Goal: Information Seeking & Learning: Learn about a topic

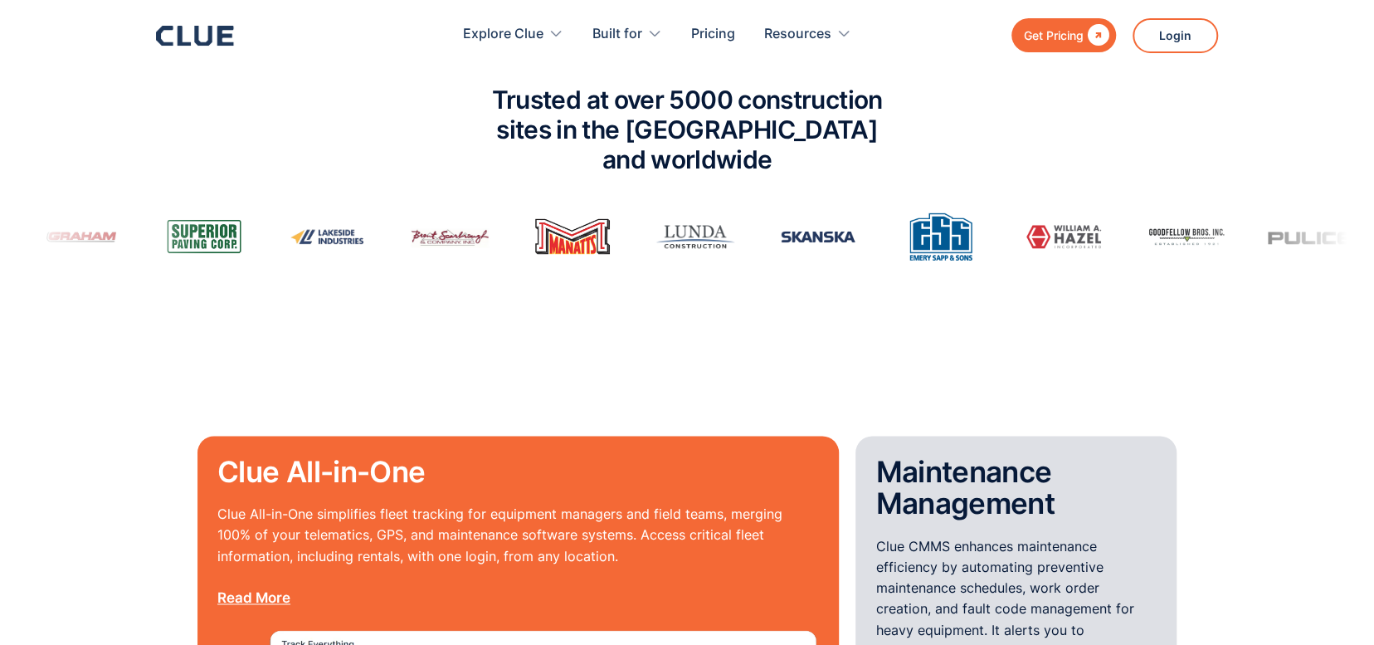
scroll to position [1161, 0]
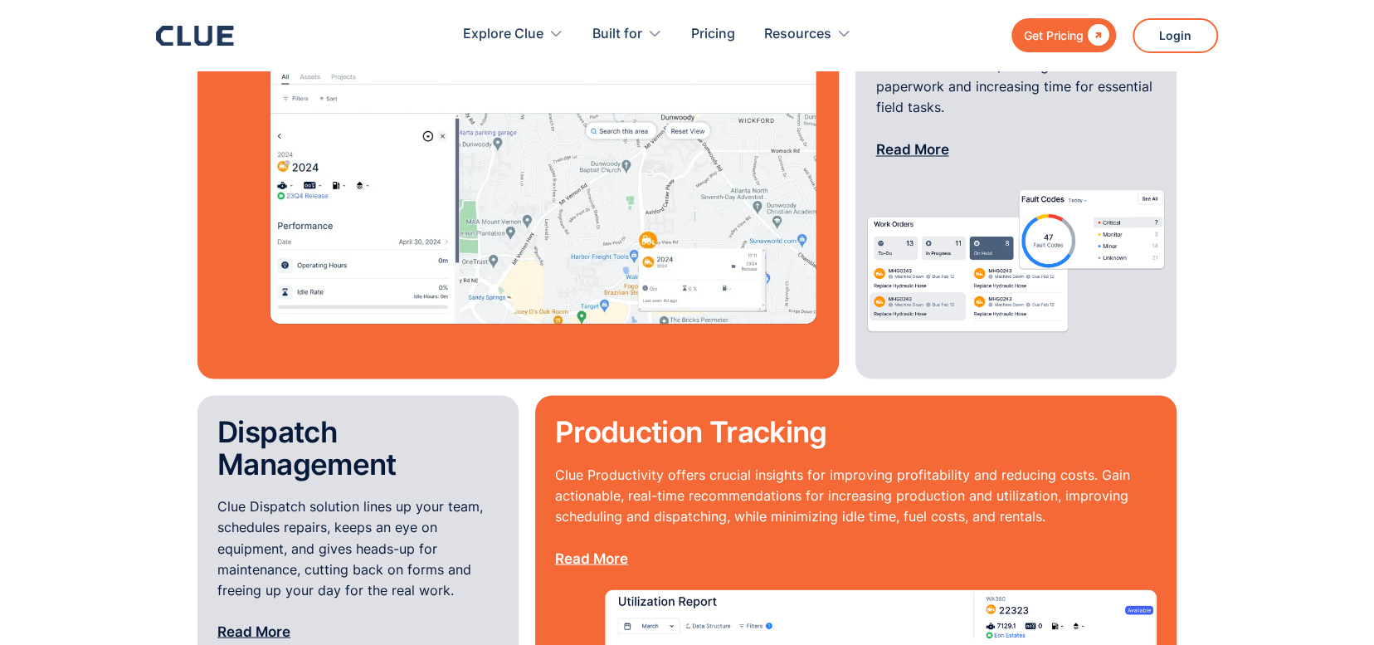
scroll to position [1742, 0]
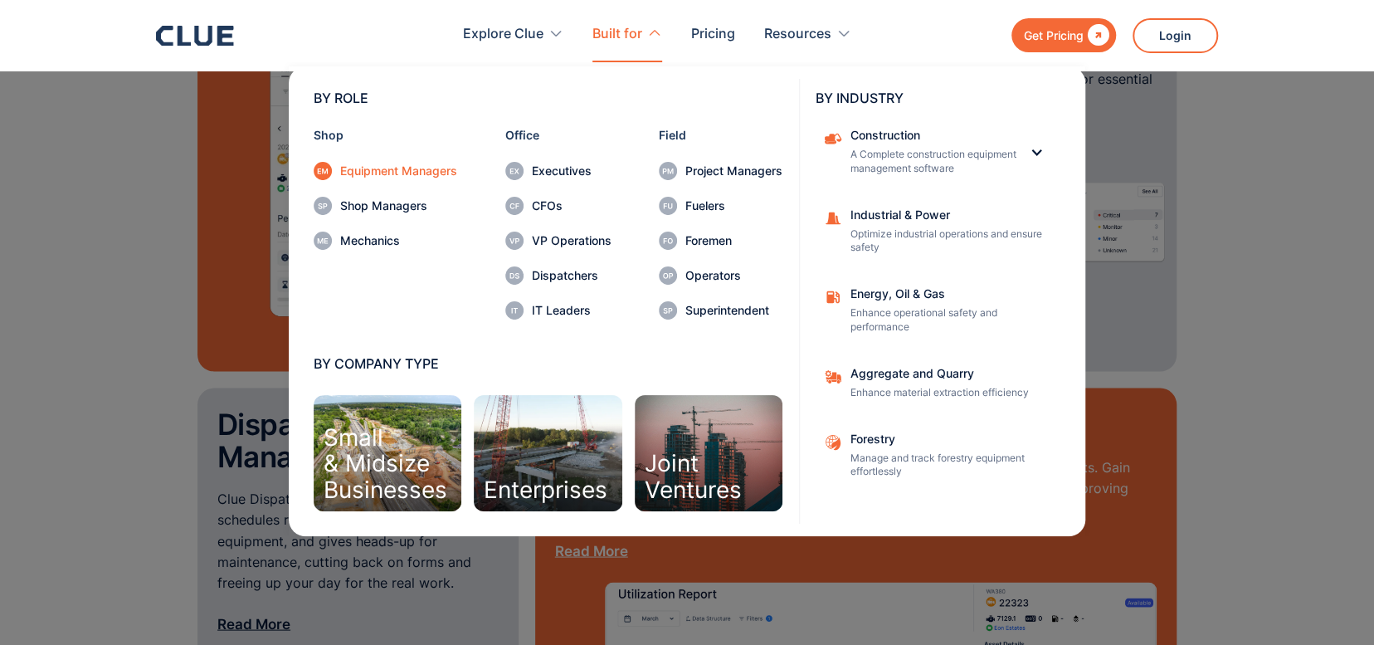
click at [401, 174] on div "Equipment Managers" at bounding box center [398, 171] width 117 height 12
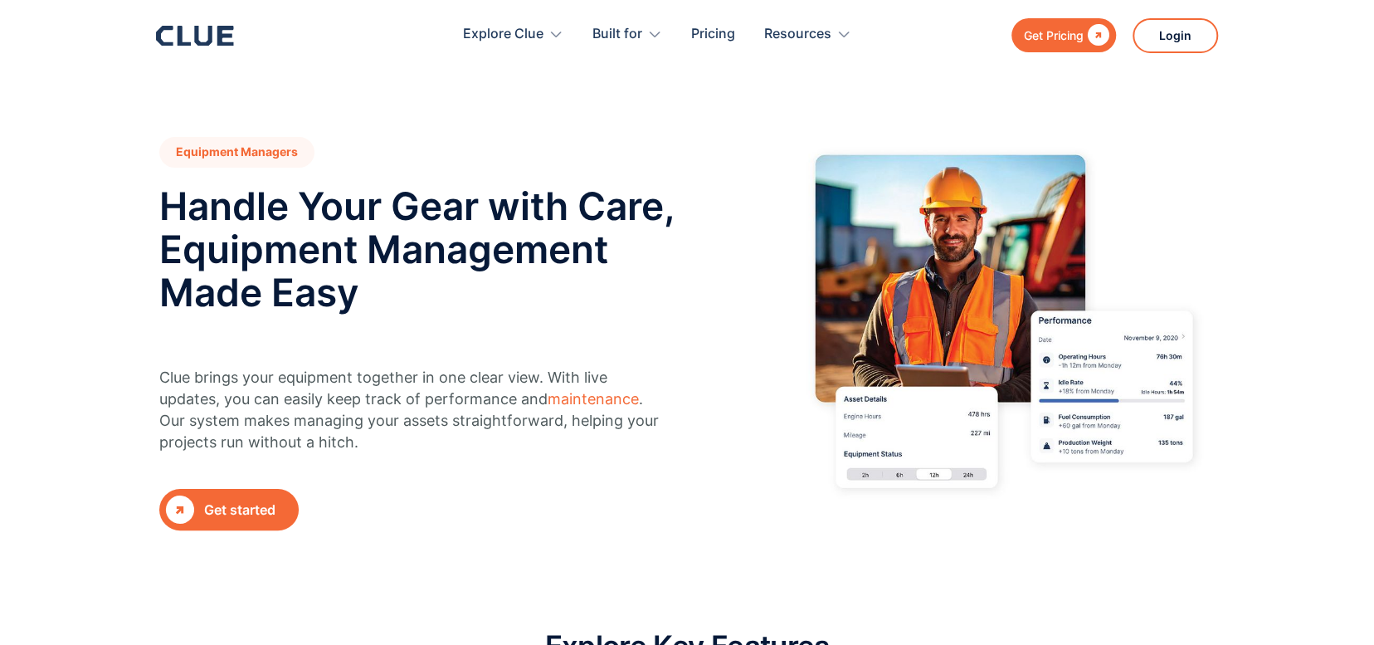
click at [1123, 386] on img at bounding box center [1002, 325] width 423 height 376
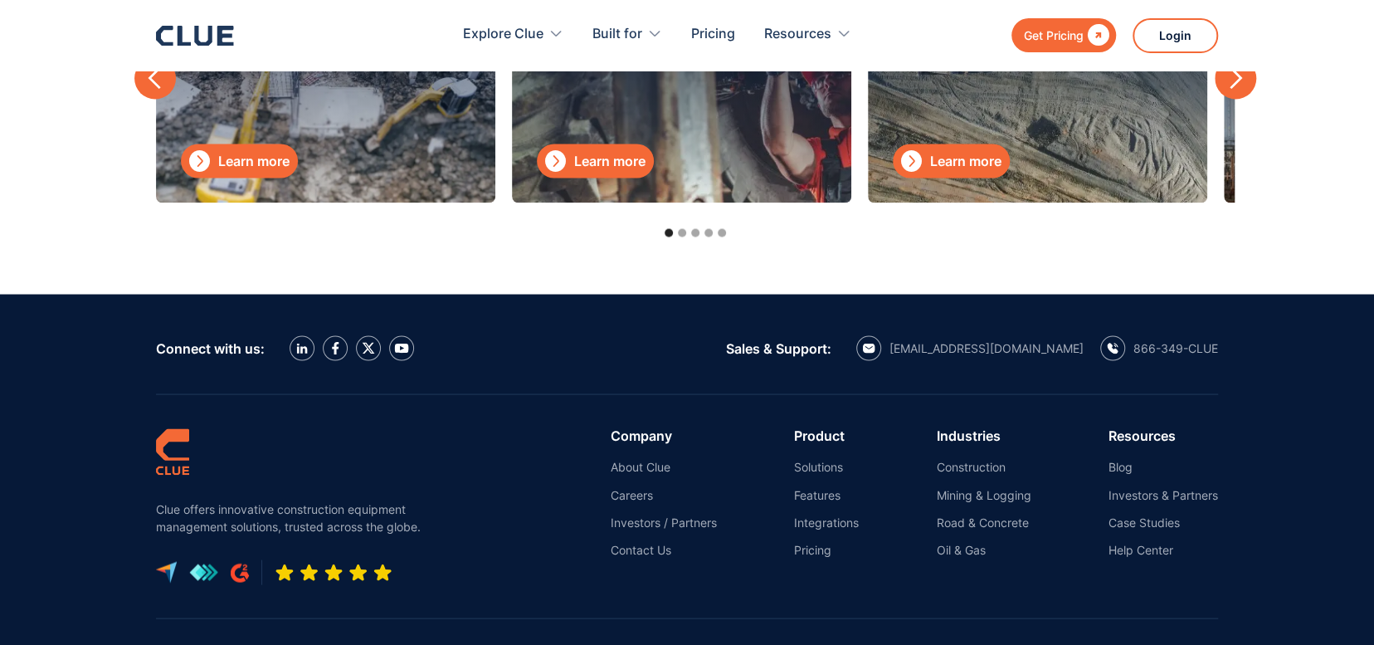
scroll to position [5807, 0]
